Goal: Task Accomplishment & Management: Use online tool/utility

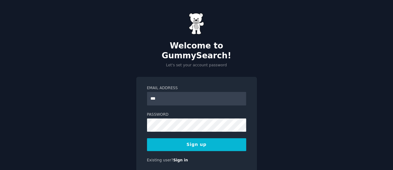
type input "**********"
click at [218, 138] on button "Sign up" at bounding box center [196, 144] width 99 height 13
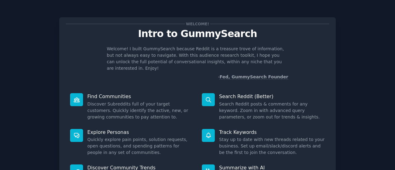
scroll to position [71, 0]
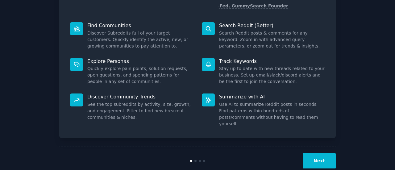
click at [316, 153] on button "Next" at bounding box center [318, 160] width 33 height 15
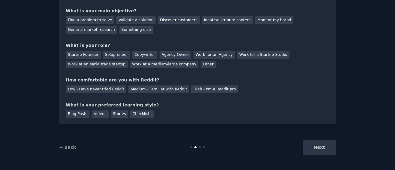
scroll to position [51, 0]
click at [316, 146] on div "Next" at bounding box center [289, 147] width 92 height 15
click at [325, 150] on div "Next" at bounding box center [289, 147] width 92 height 15
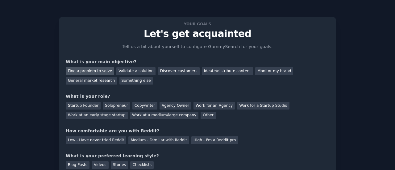
click at [100, 71] on div "Find a problem to solve" at bounding box center [90, 71] width 48 height 8
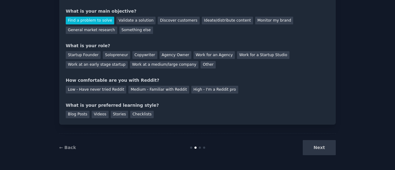
click at [317, 150] on div "Next" at bounding box center [289, 147] width 92 height 15
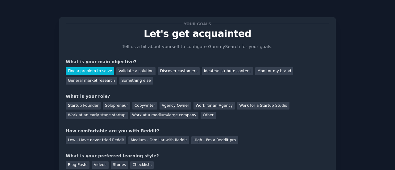
scroll to position [46, 0]
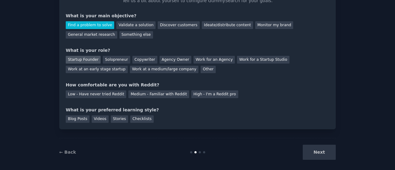
click at [81, 60] on div "Startup Founder" at bounding box center [83, 60] width 35 height 8
click at [108, 94] on div "Low - Have never tried Reddit" at bounding box center [96, 94] width 60 height 8
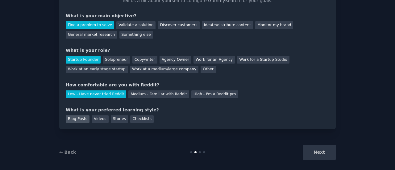
click at [79, 119] on div "Blog Posts" at bounding box center [78, 119] width 24 height 8
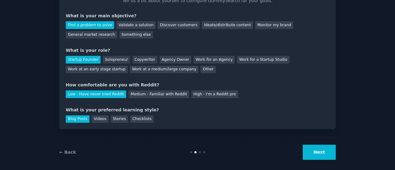
click at [309, 147] on button "Next" at bounding box center [318, 152] width 33 height 15
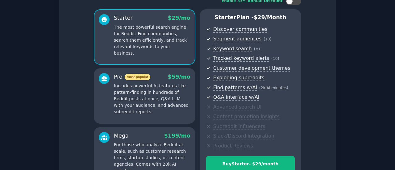
scroll to position [117, 0]
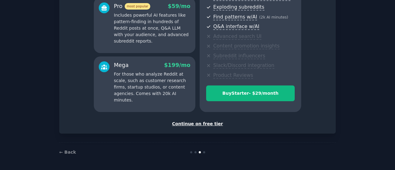
click at [195, 124] on div "Continue on free tier" at bounding box center [197, 124] width 263 height 6
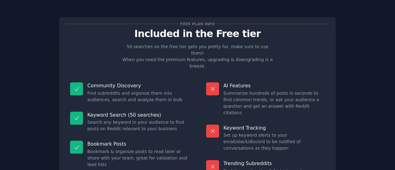
scroll to position [70, 0]
